Goal: Transaction & Acquisition: Book appointment/travel/reservation

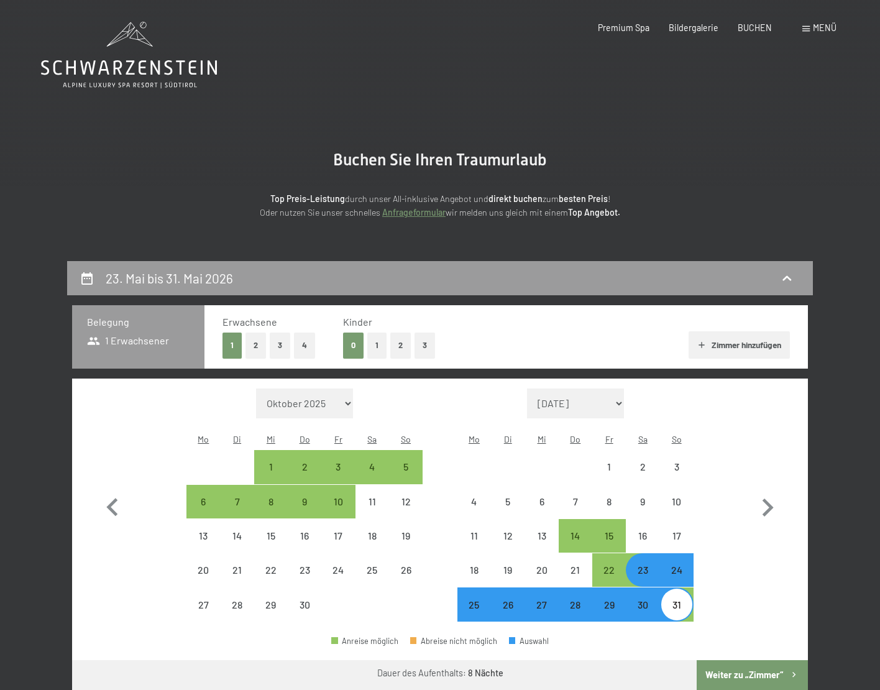
select select "2026-04-01"
select select "2026-05-01"
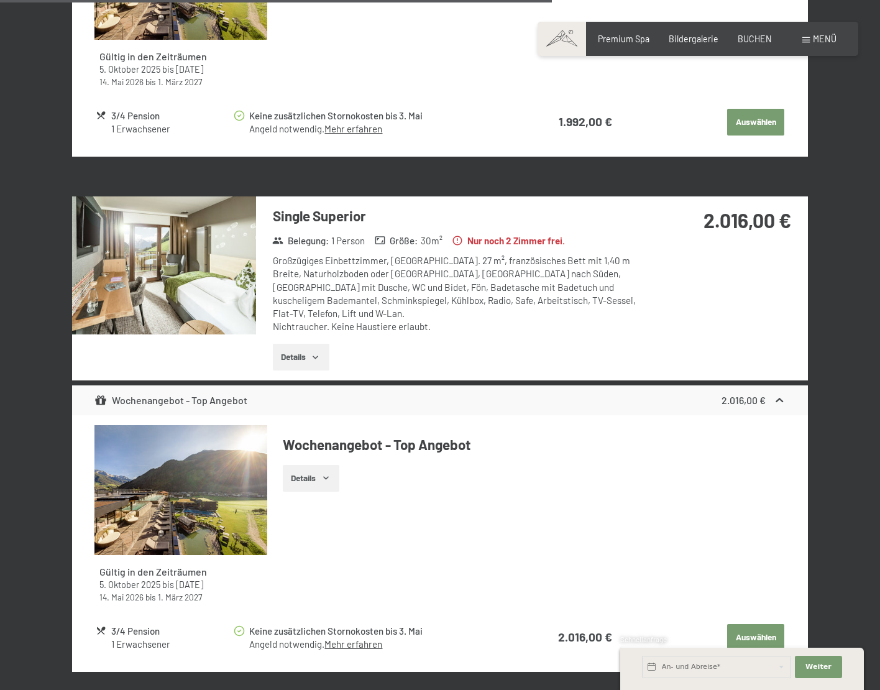
scroll to position [1604, 0]
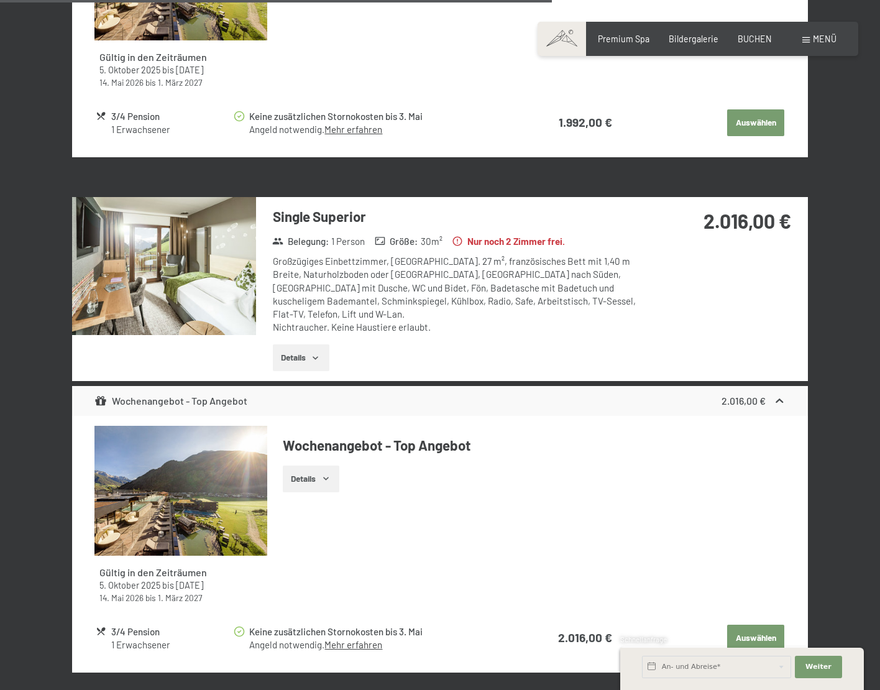
click at [202, 257] on img at bounding box center [164, 266] width 184 height 138
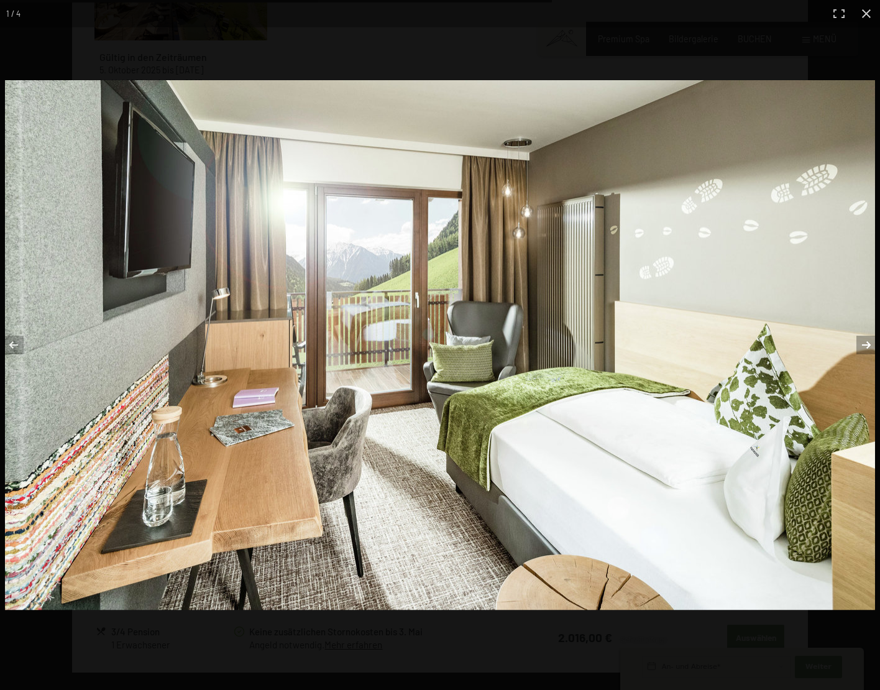
click at [868, 344] on button "button" at bounding box center [859, 345] width 44 height 62
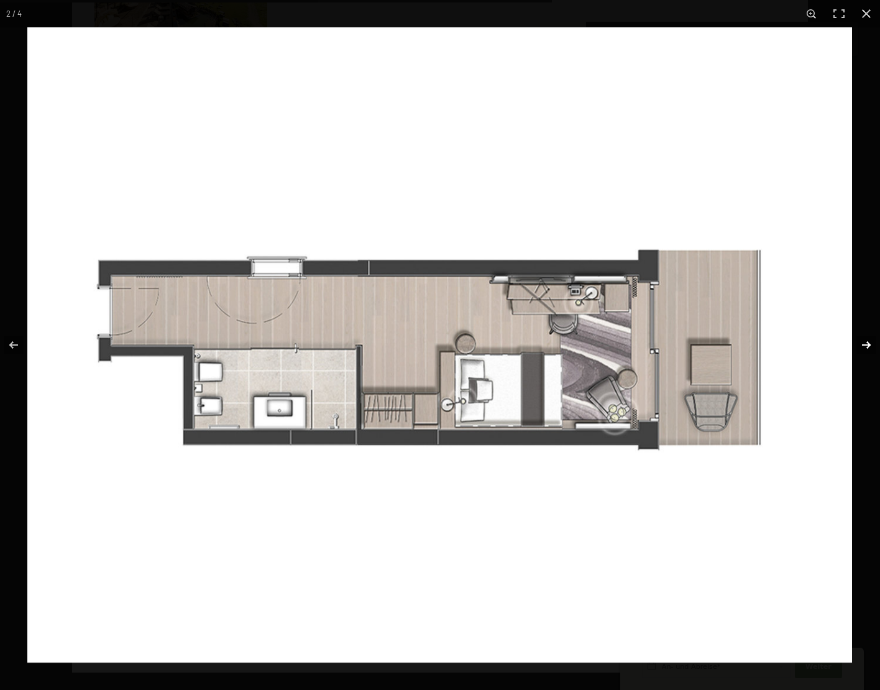
click at [867, 343] on button "button" at bounding box center [859, 345] width 44 height 62
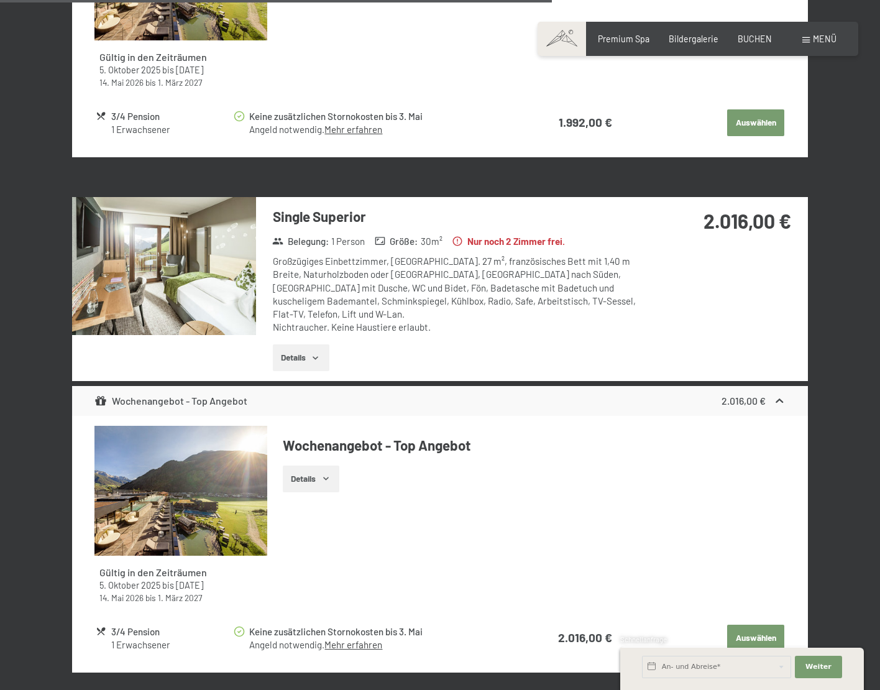
click at [0, 0] on button "button" at bounding box center [0, 0] width 0 height 0
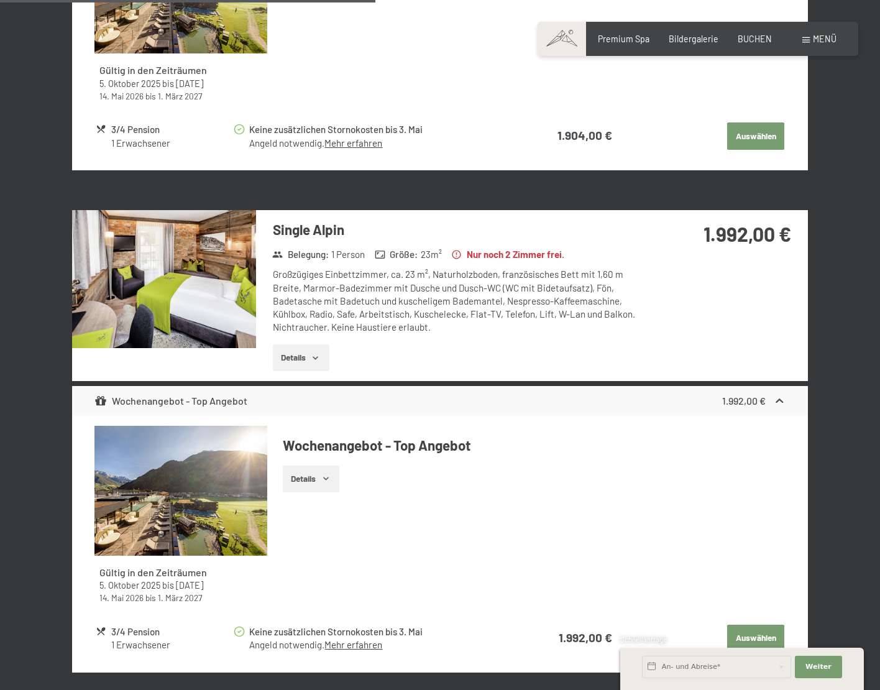
scroll to position [1087, 0]
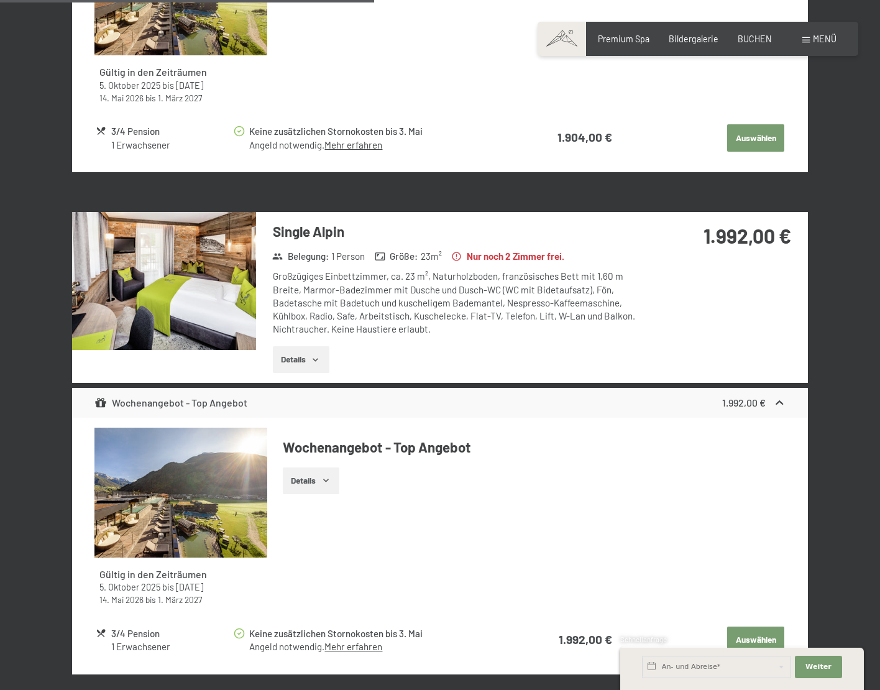
click at [177, 258] on img at bounding box center [164, 281] width 184 height 138
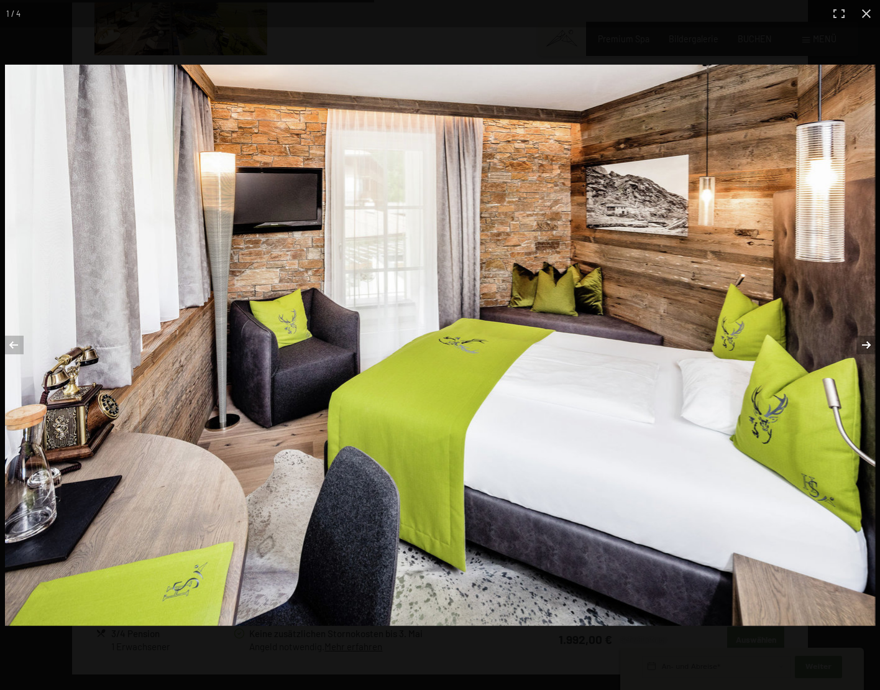
click at [868, 344] on button "button" at bounding box center [859, 345] width 44 height 62
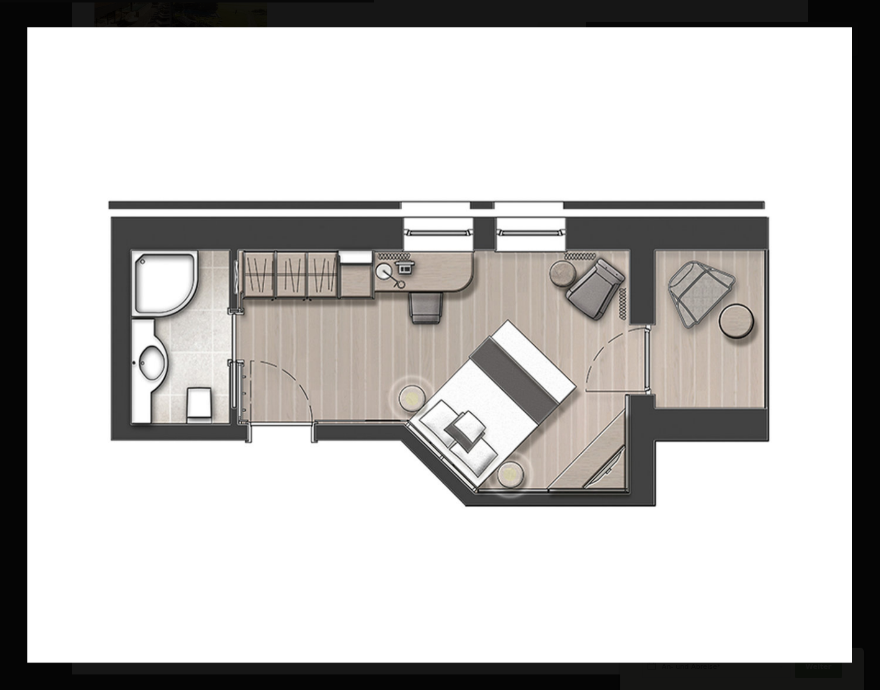
click at [868, 344] on button "button" at bounding box center [859, 345] width 44 height 62
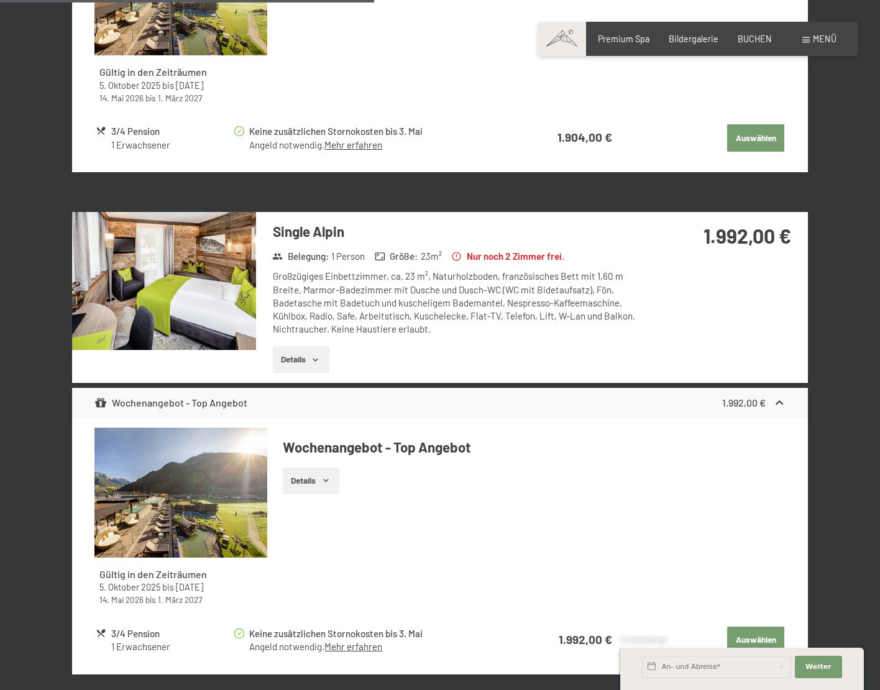
click at [0, 0] on button "button" at bounding box center [0, 0] width 0 height 0
click at [297, 346] on button "Details" at bounding box center [301, 359] width 57 height 27
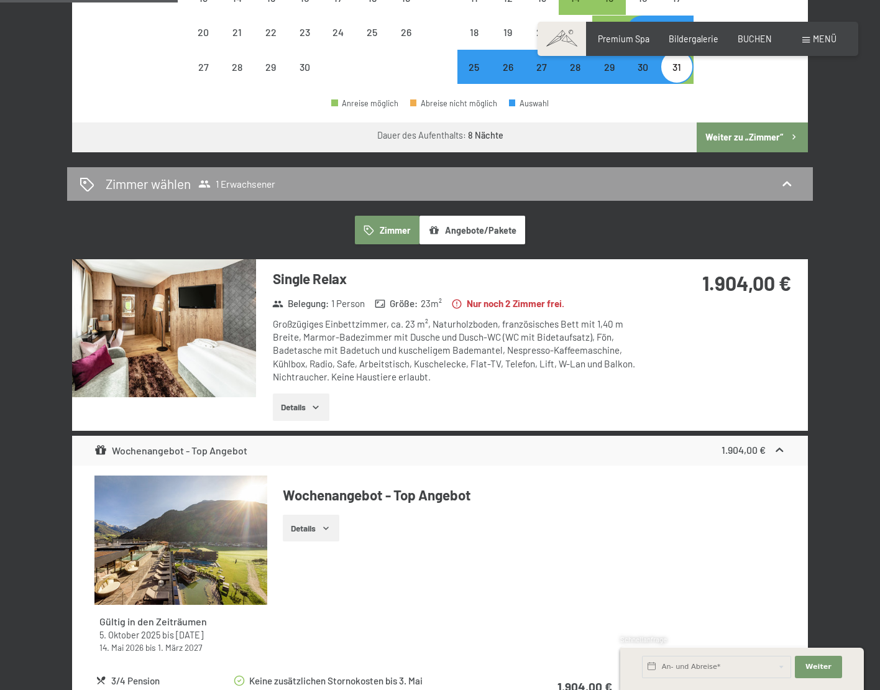
scroll to position [536, 0]
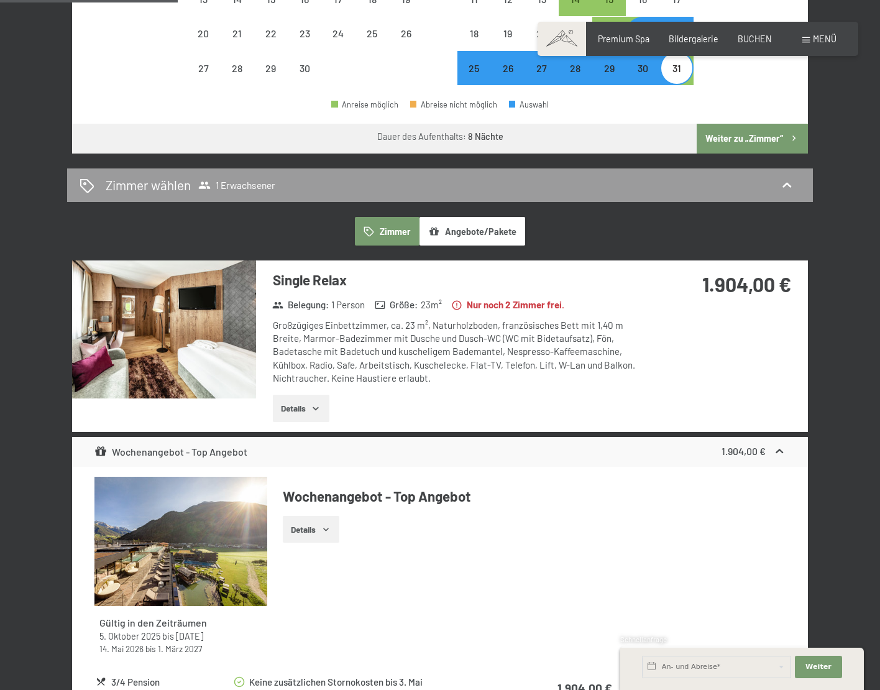
click at [313, 385] on label "Einwilligung Marketing*" at bounding box center [367, 380] width 109 height 12
click at [313, 385] on input "Einwilligung Marketing*" at bounding box center [307, 380] width 12 height 12
checkbox input "false"
click at [304, 395] on button "Details" at bounding box center [301, 408] width 57 height 27
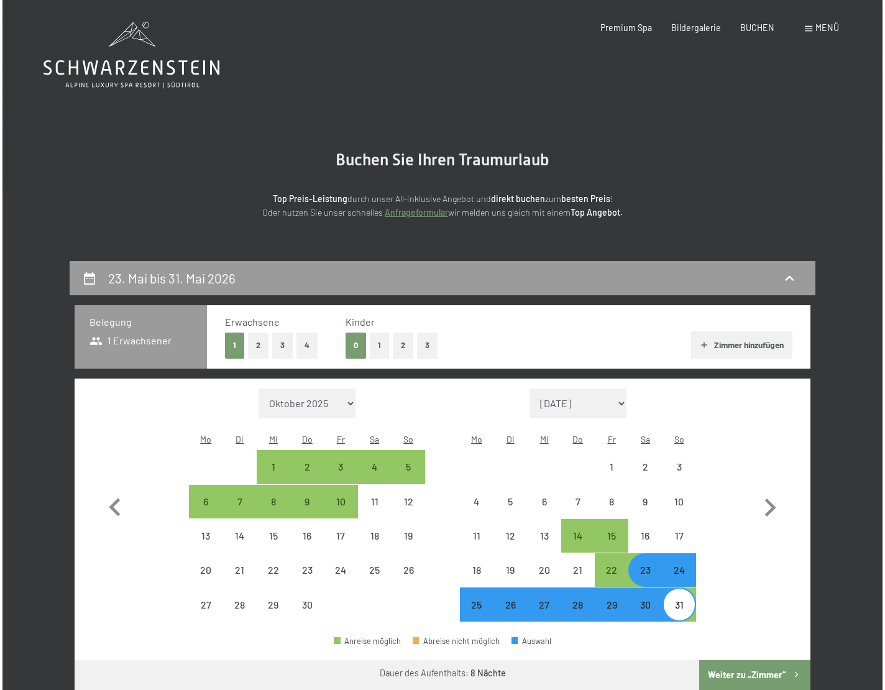
scroll to position [0, 0]
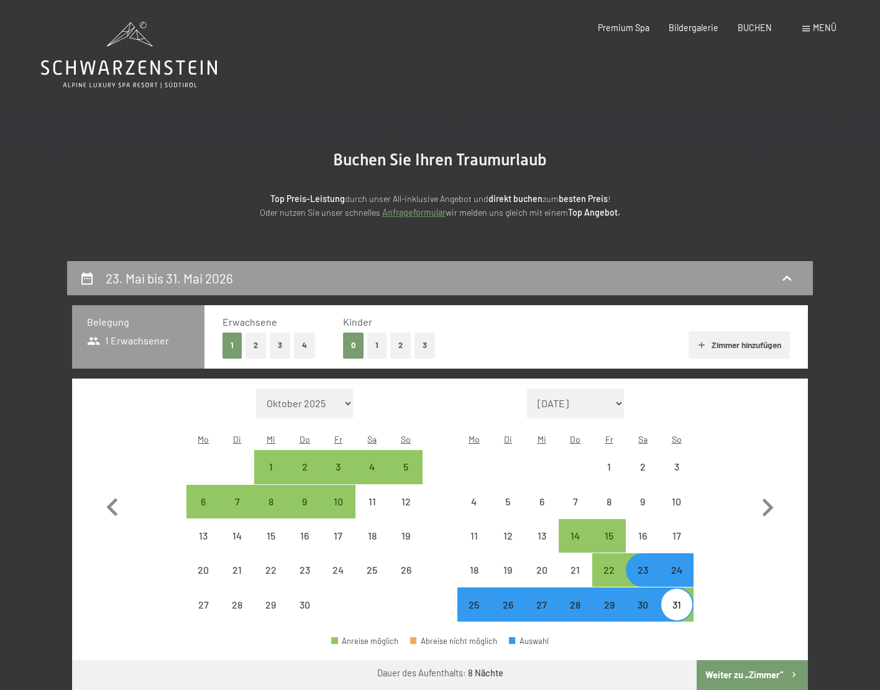
click at [816, 26] on span "Menü" at bounding box center [825, 27] width 24 height 11
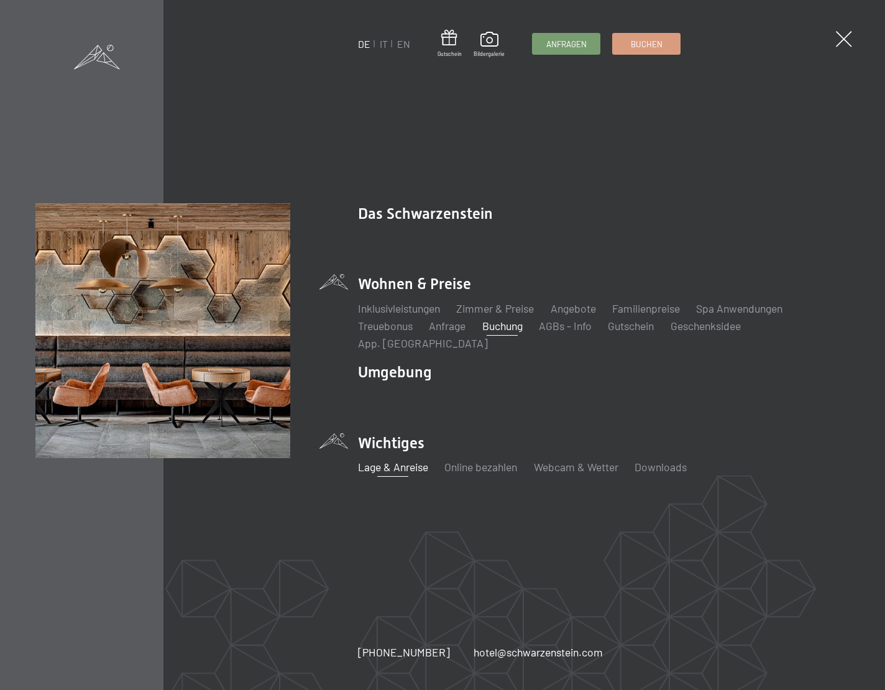
click at [398, 460] on link "Lage & Anreise" at bounding box center [393, 467] width 70 height 14
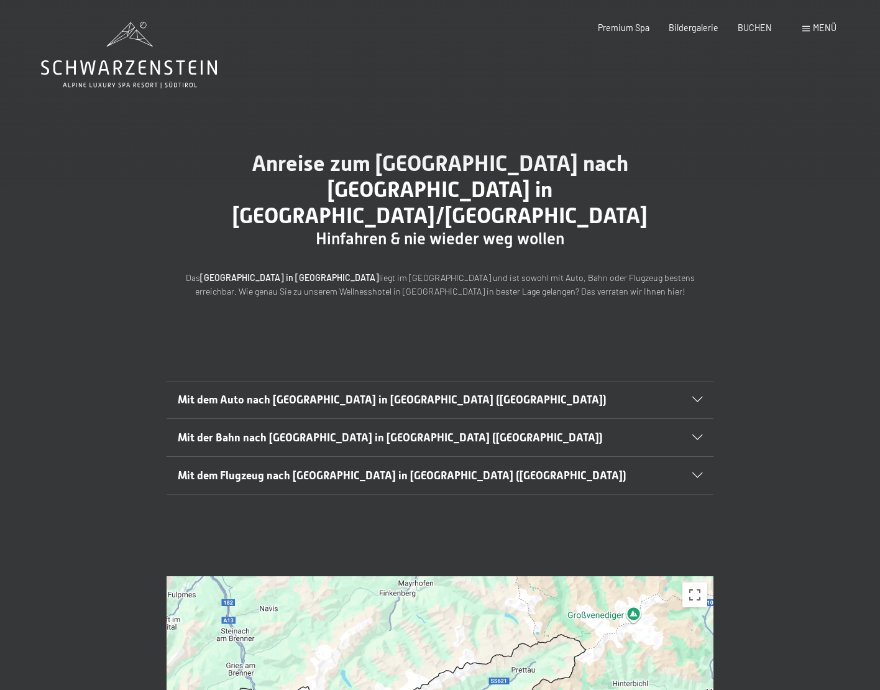
click at [820, 29] on span "Menü" at bounding box center [825, 27] width 24 height 11
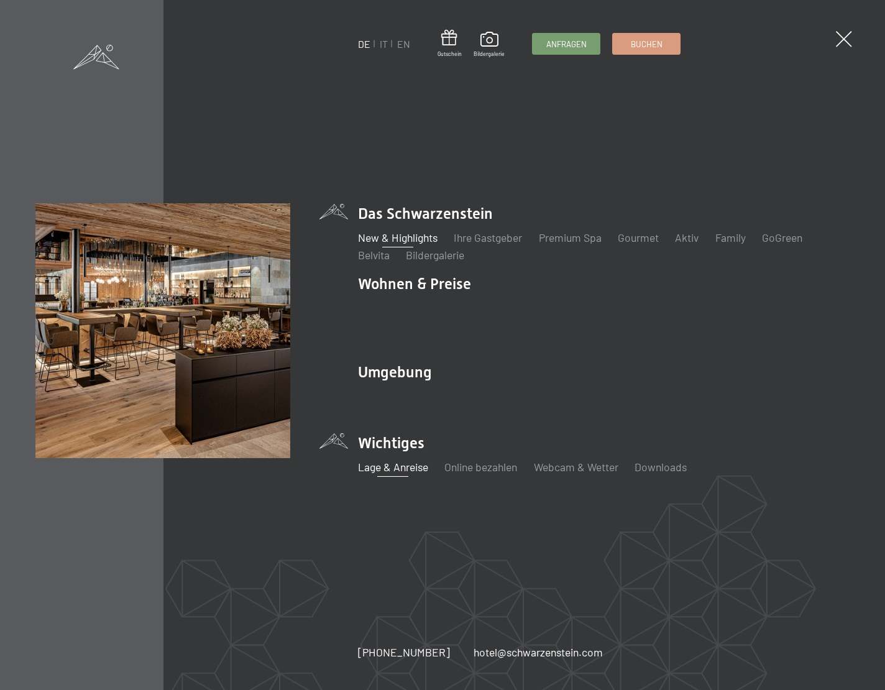
click at [414, 244] on link "New & Highlights" at bounding box center [398, 238] width 80 height 14
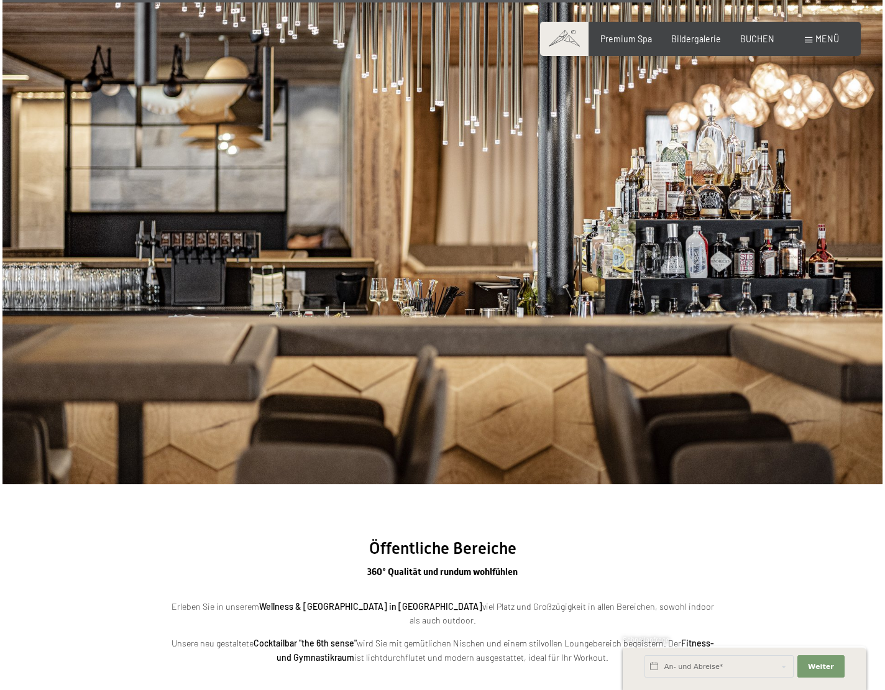
scroll to position [3124, 0]
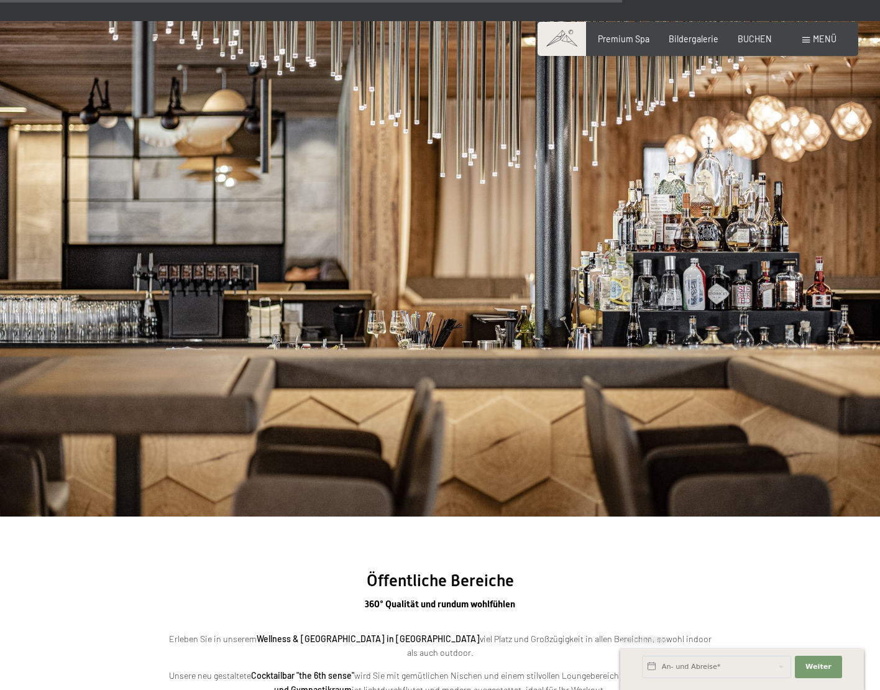
click at [826, 42] on span "Menü" at bounding box center [825, 39] width 24 height 11
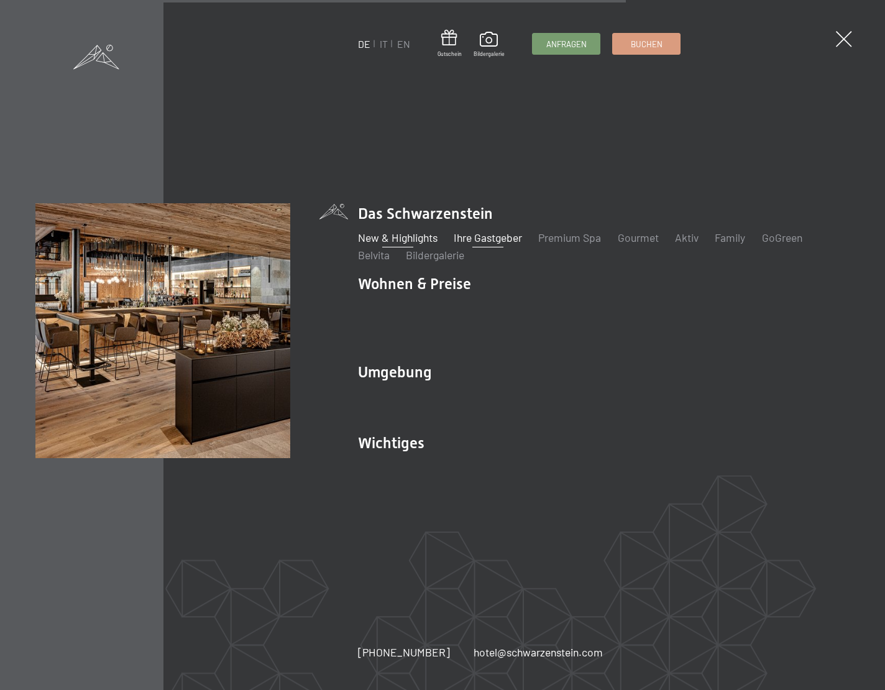
click at [482, 244] on link "Ihre Gastgeber" at bounding box center [488, 238] width 68 height 14
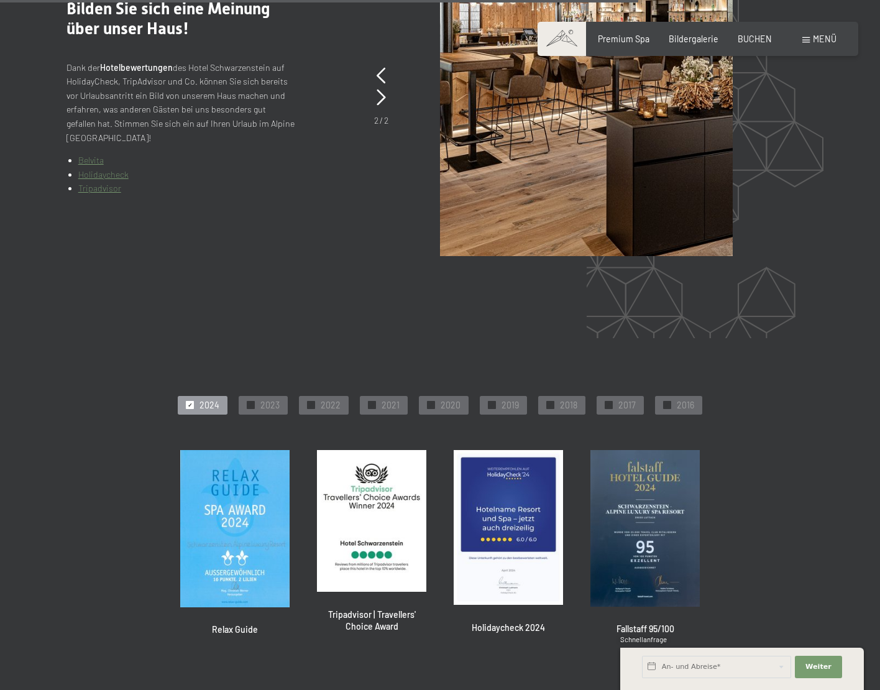
scroll to position [2640, 0]
